Goal: Obtain resource: Download file/media

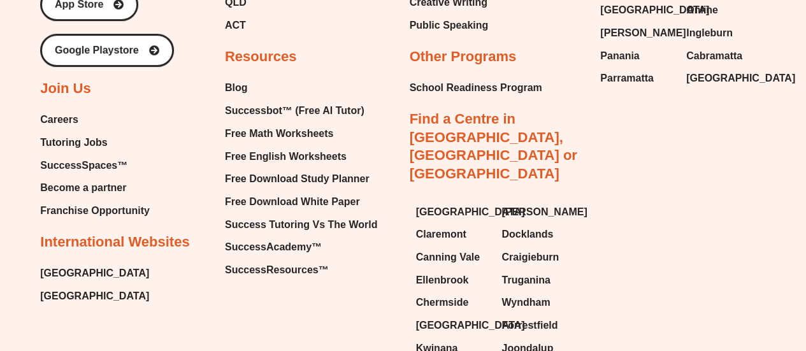
scroll to position [9849, 0]
click at [276, 166] on span "Free English Worksheets" at bounding box center [286, 155] width 122 height 19
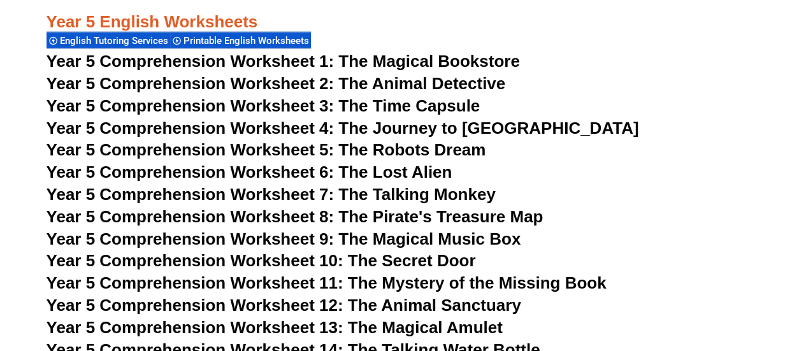
scroll to position [6121, 0]
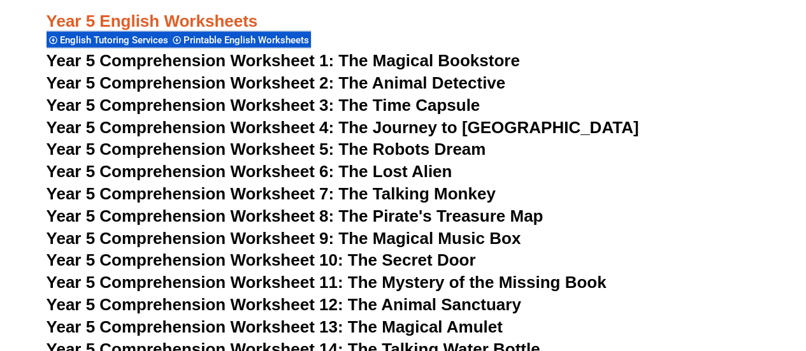
click at [382, 82] on span "Year 5 Comprehension Worksheet 2: The Animal Detective" at bounding box center [275, 82] width 459 height 19
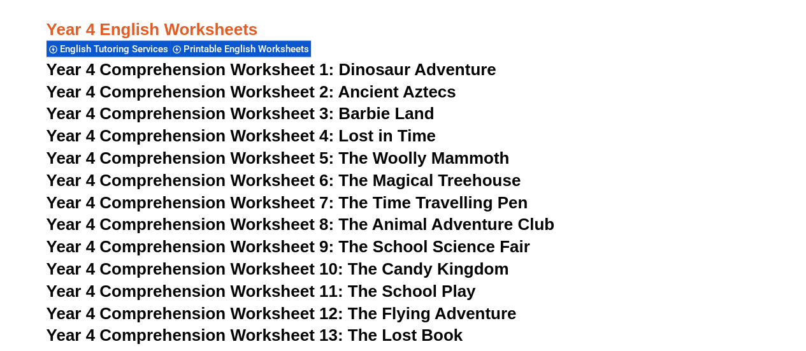
scroll to position [5164, 0]
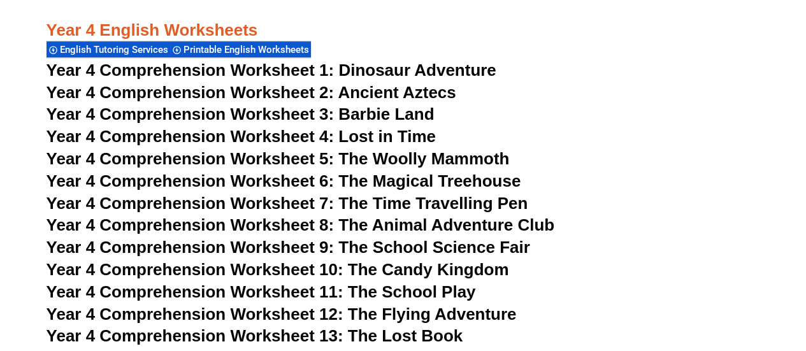
click at [372, 140] on span "Year 4 Comprehension Worksheet 4: Lost in Time" at bounding box center [240, 136] width 389 height 19
